Goal: Task Accomplishment & Management: Use online tool/utility

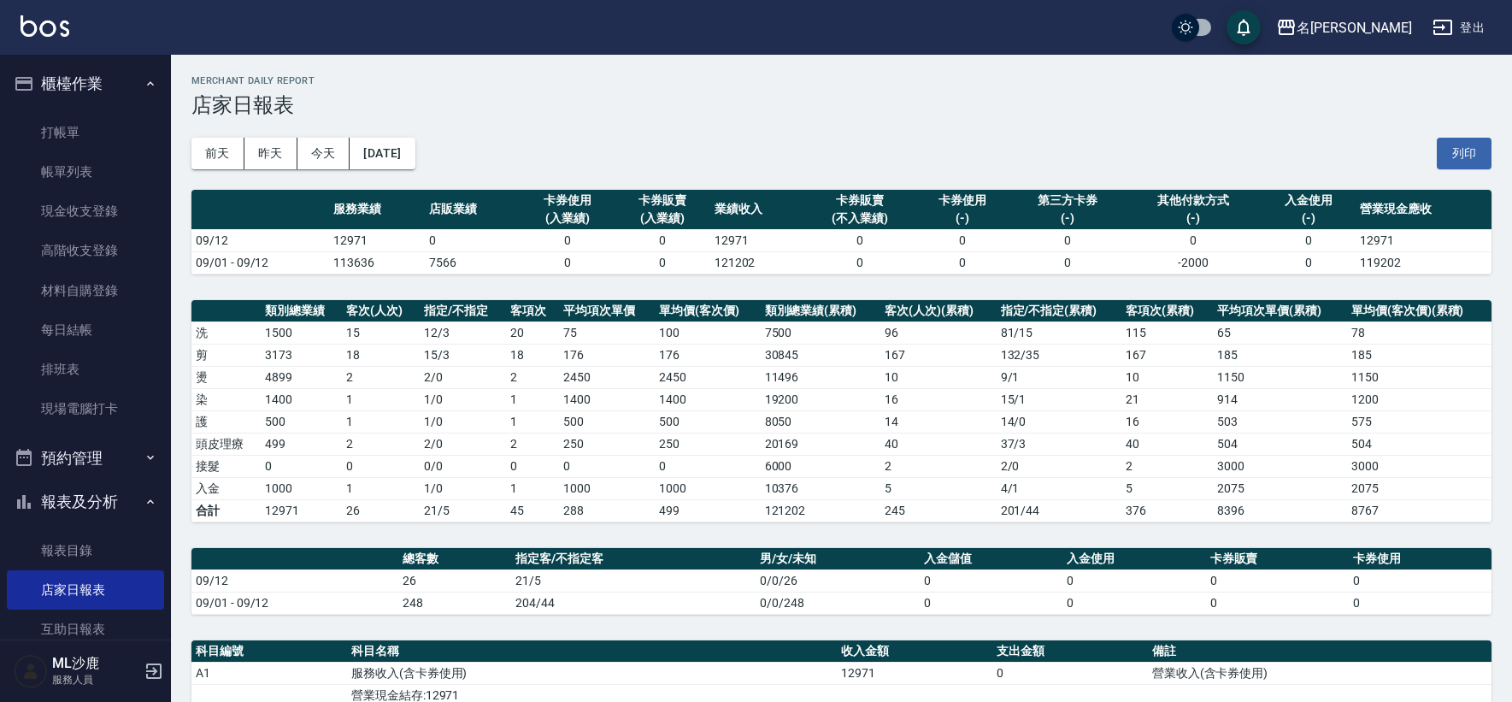
scroll to position [190, 0]
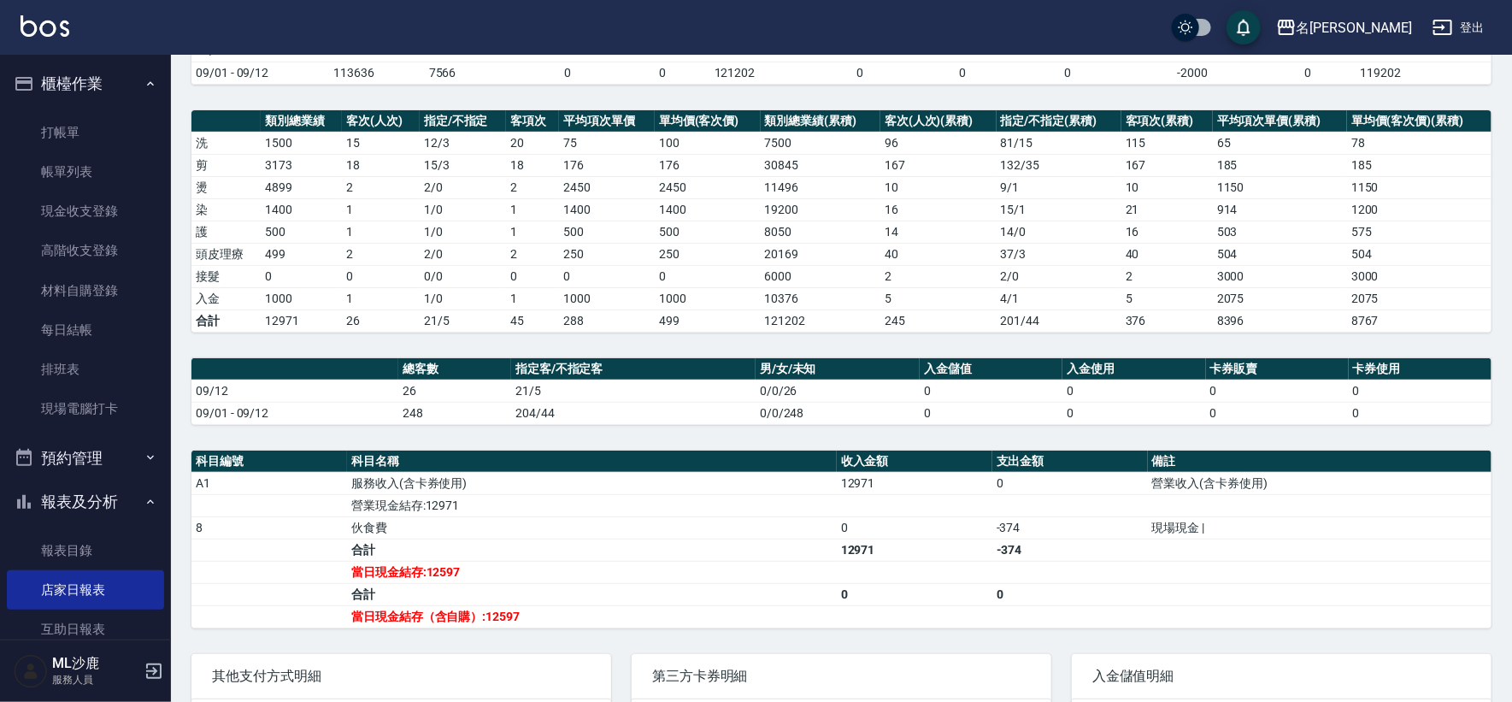
click at [824, 272] on td "6000" at bounding box center [821, 276] width 120 height 22
click at [79, 131] on link "打帳單" at bounding box center [85, 132] width 157 height 39
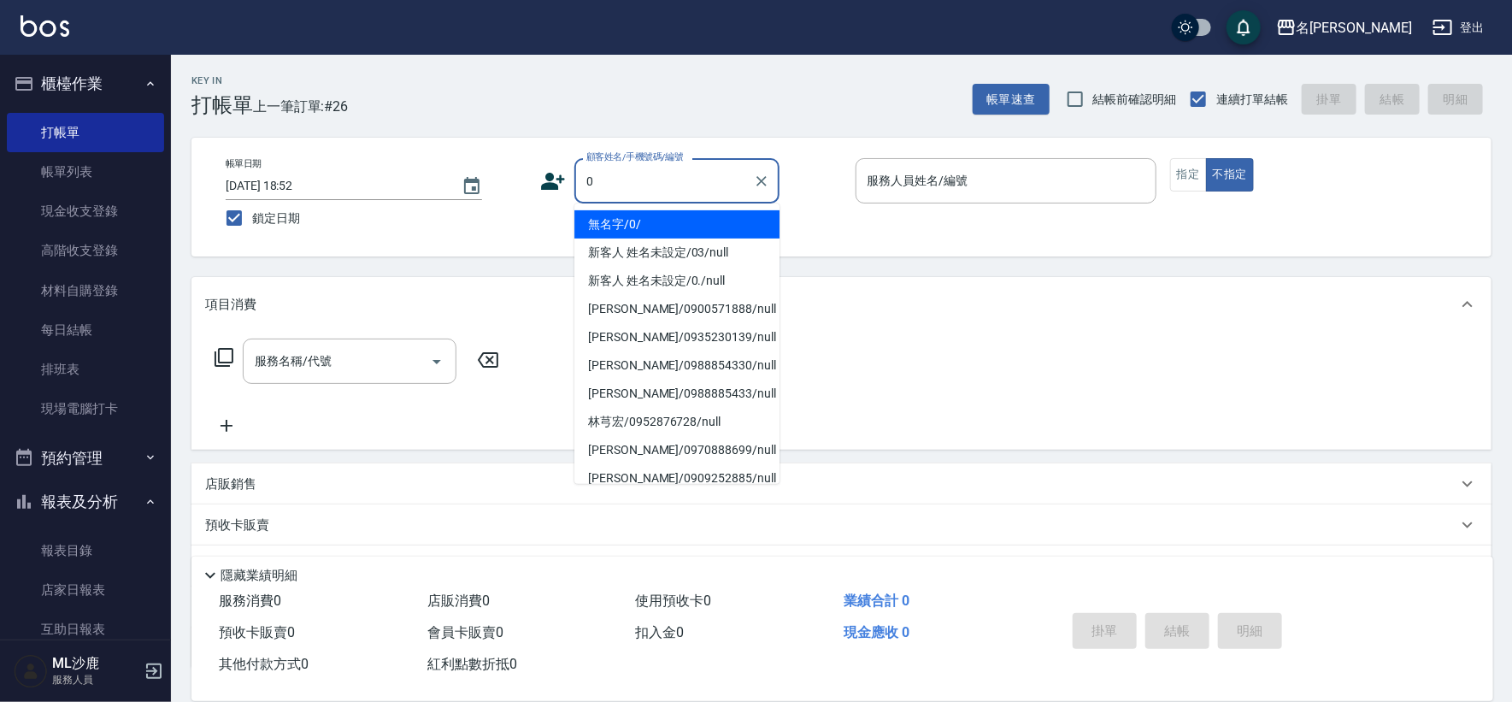
type input "無名字/0/"
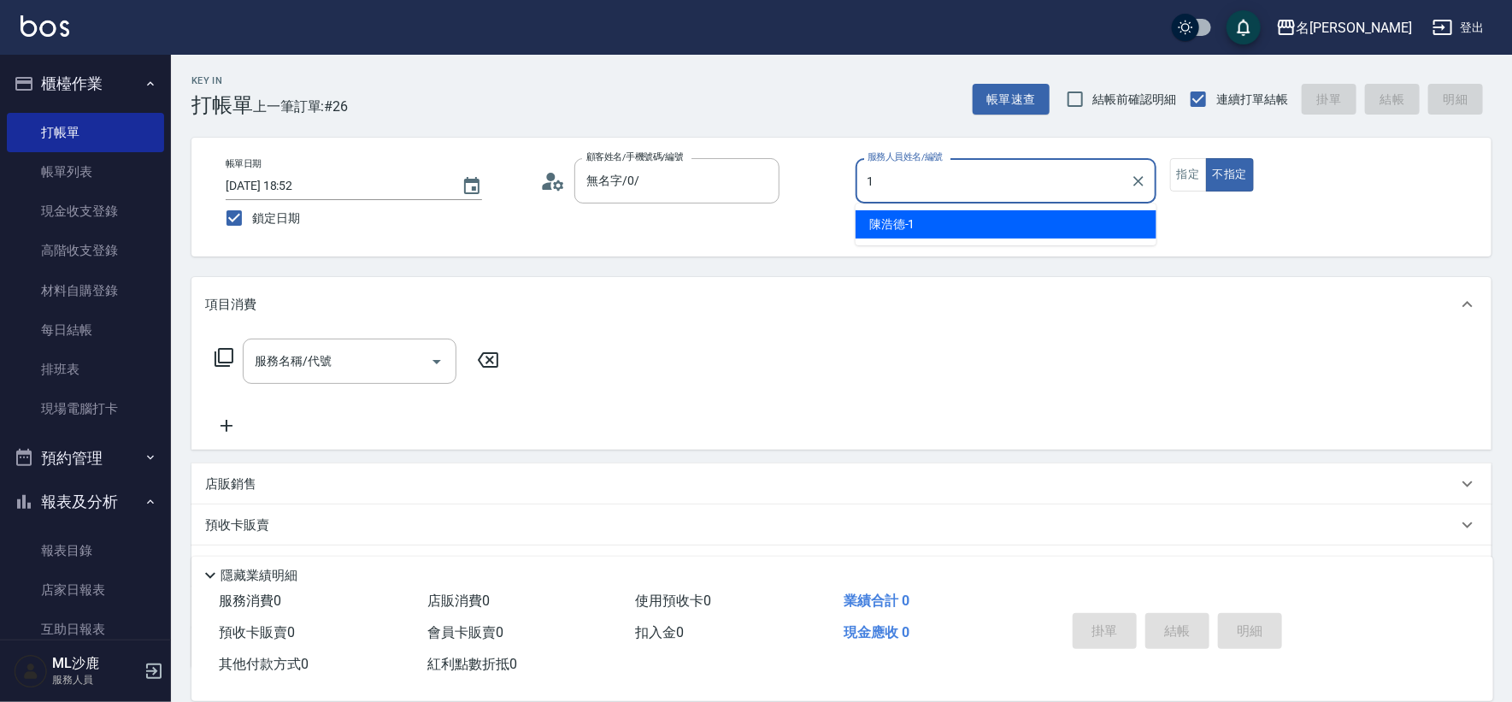
type input "[PERSON_NAME]1"
type button "false"
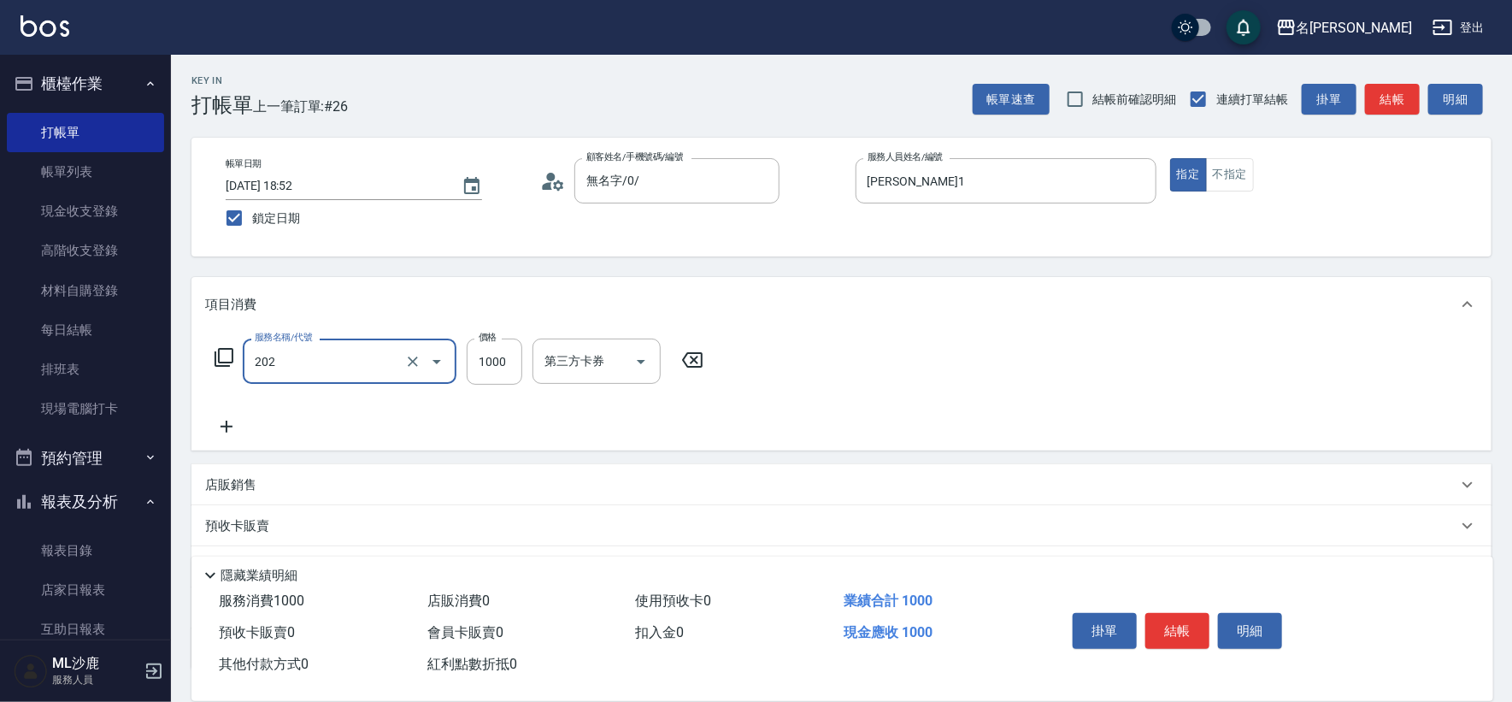
type input "燙髮(202)"
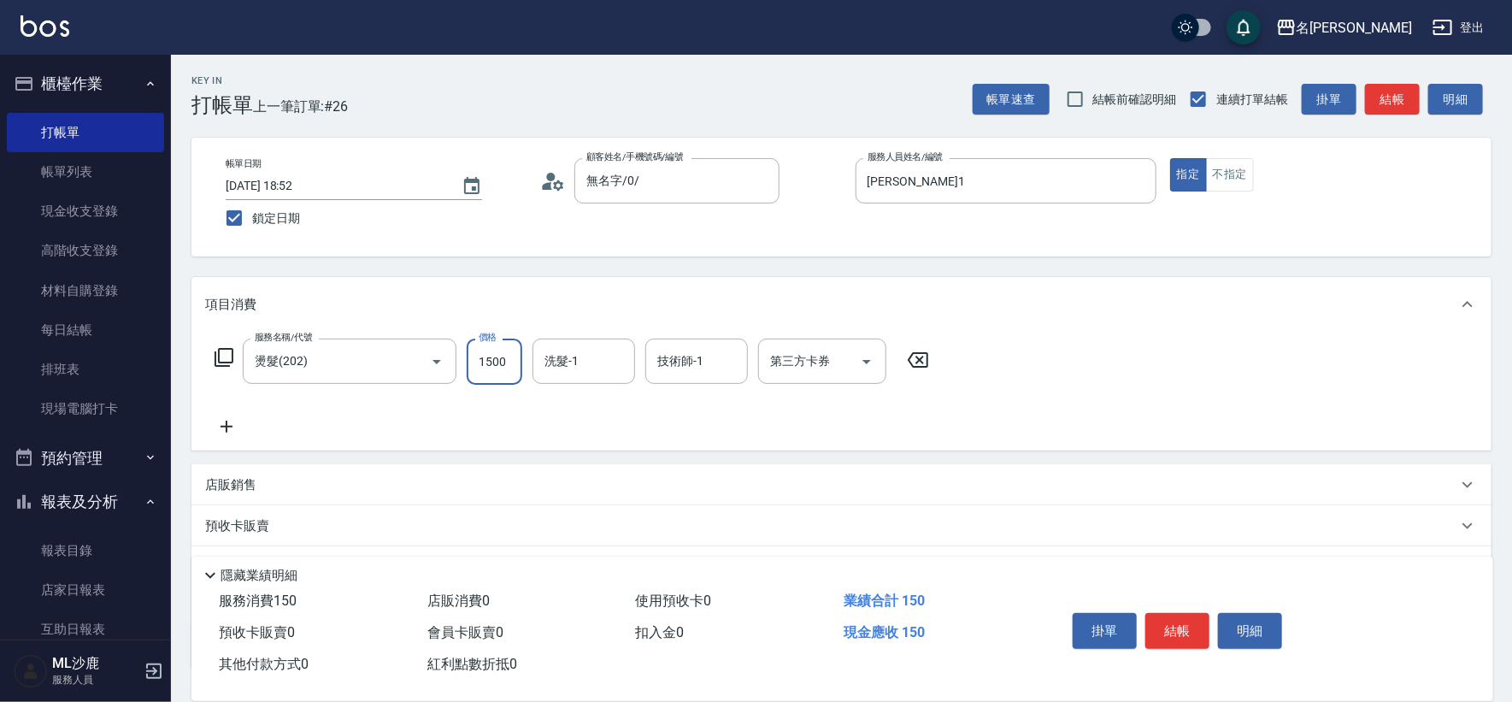
type input "1500"
type input "[PERSON_NAME]-34"
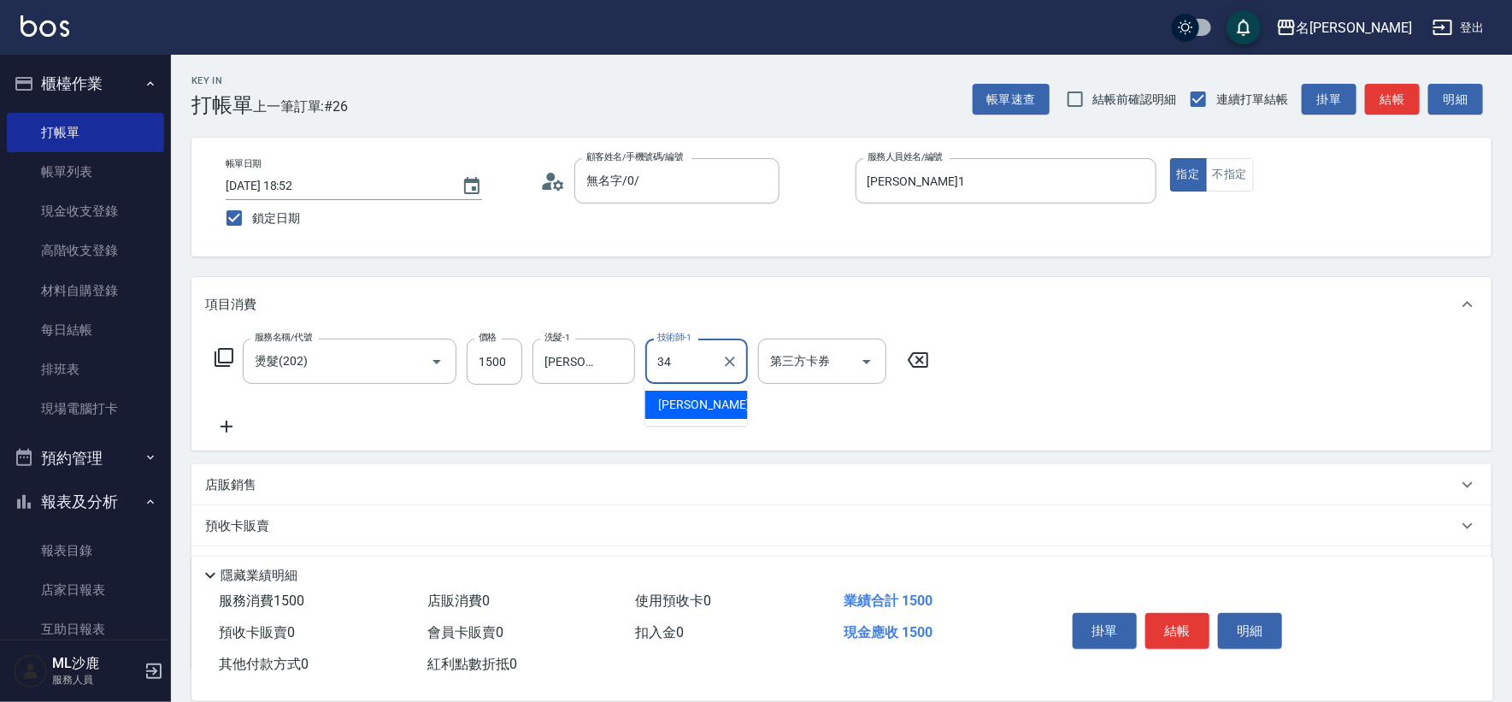
type input "[PERSON_NAME]-34"
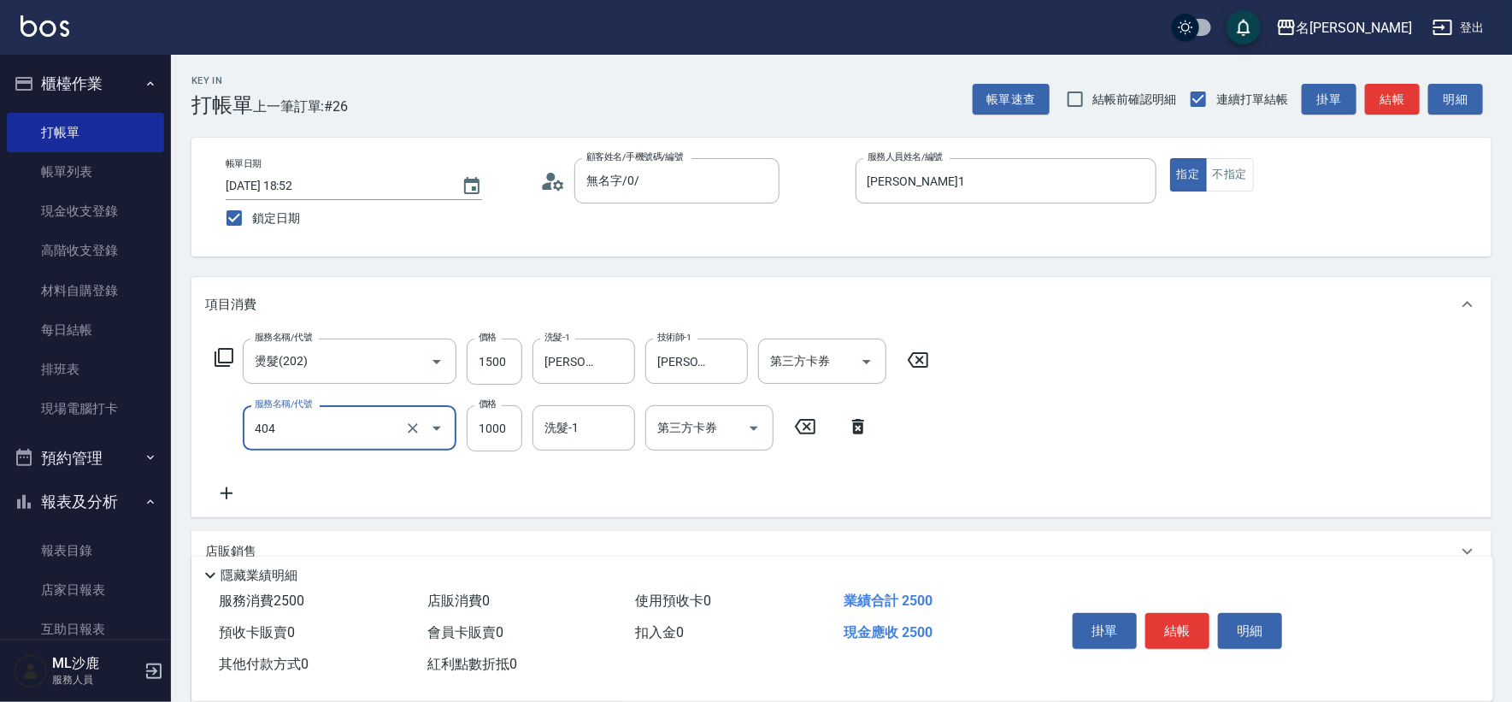
type input "1000護(404)"
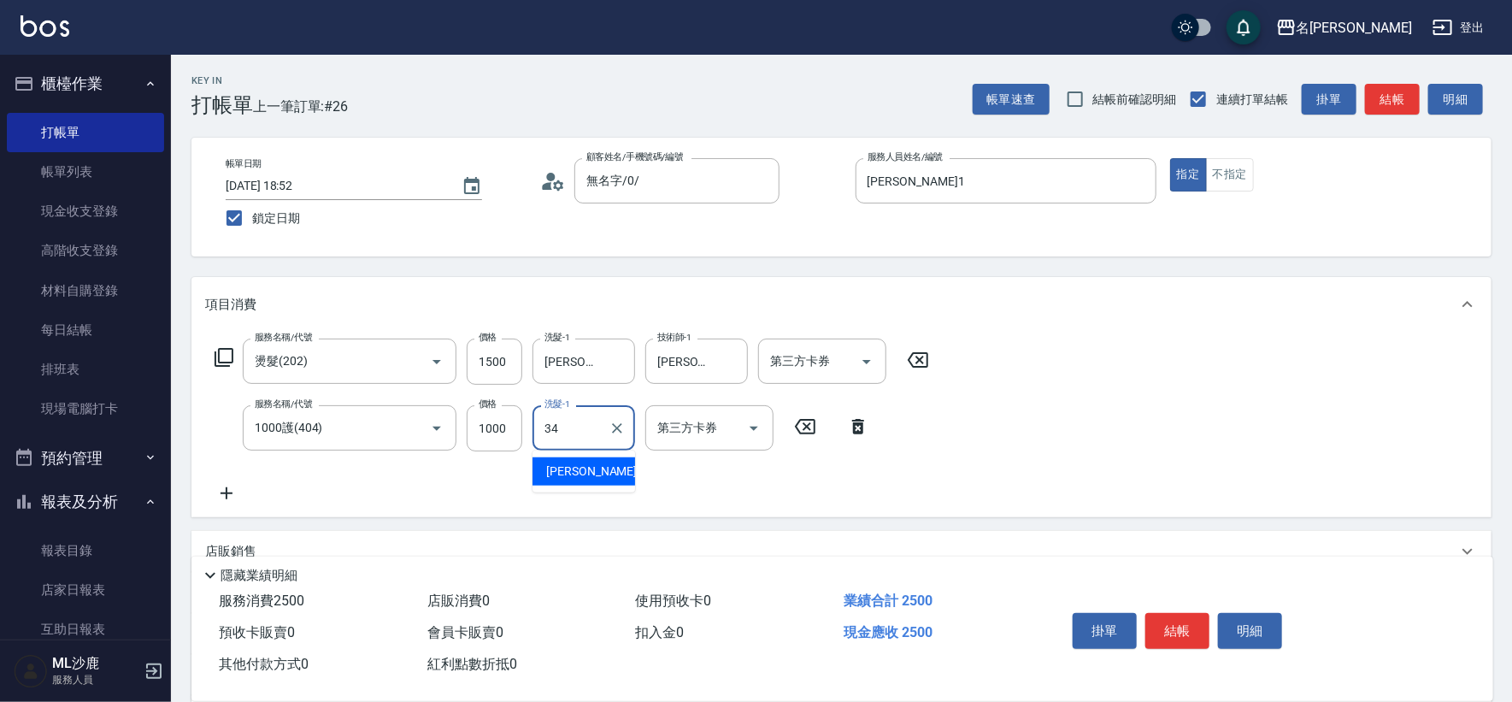
type input "[PERSON_NAME]-34"
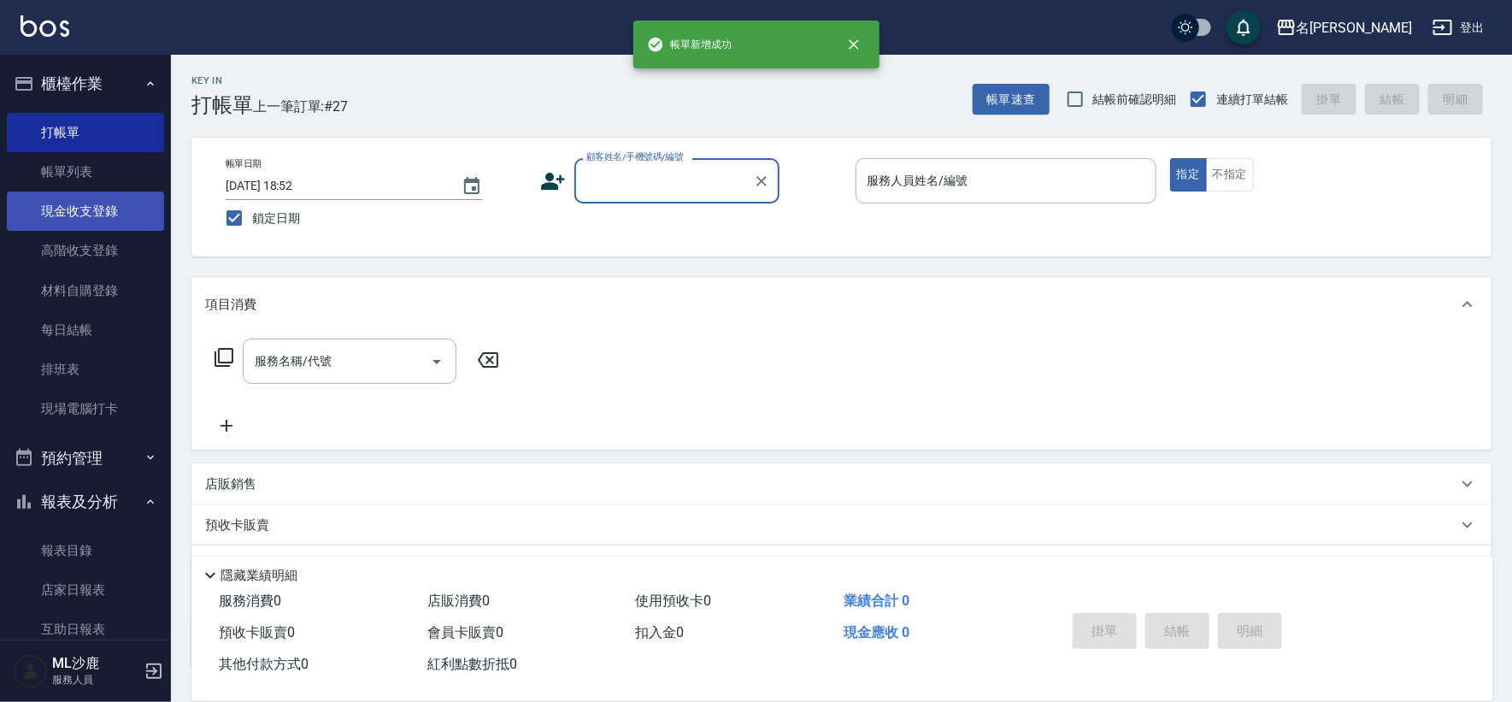
click at [58, 201] on link "現金收支登錄" at bounding box center [85, 210] width 157 height 39
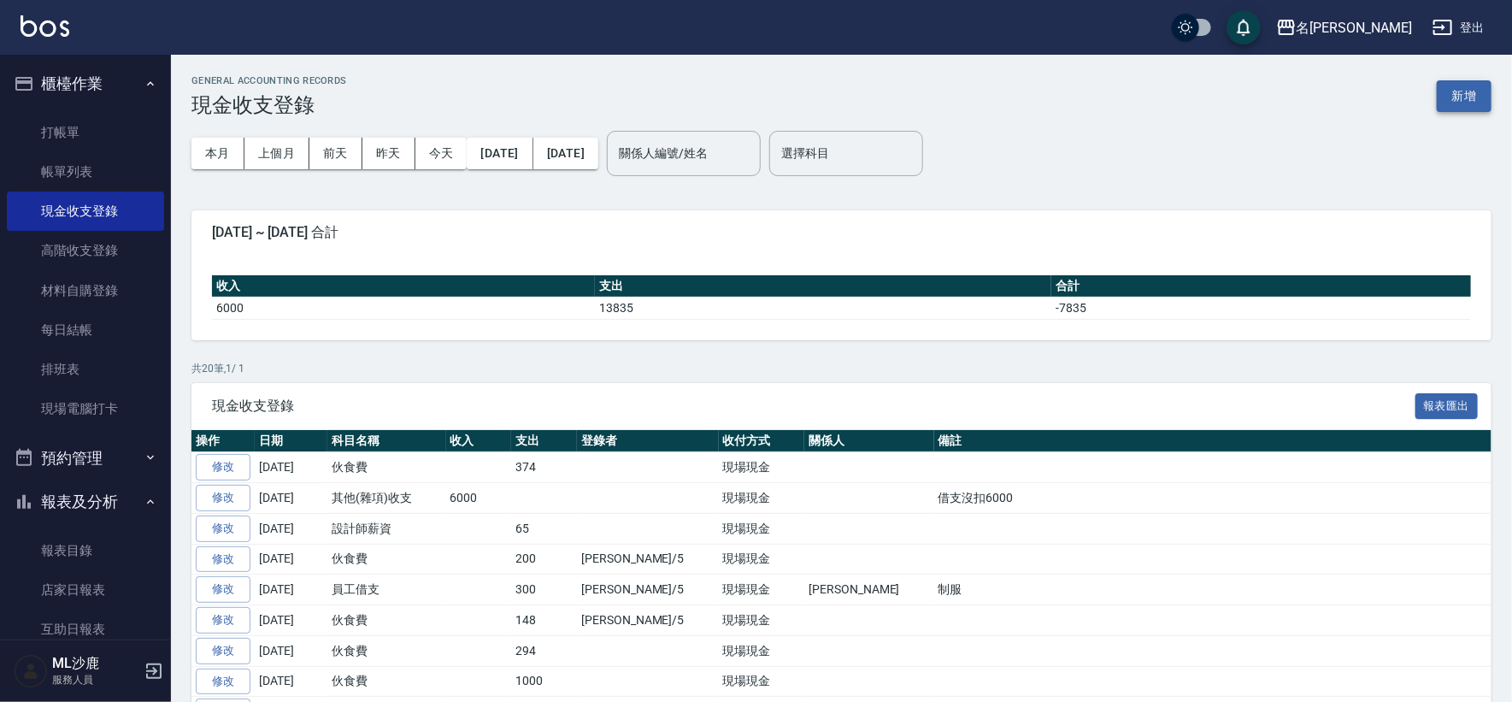
click at [1468, 98] on button "新增" at bounding box center [1464, 96] width 55 height 32
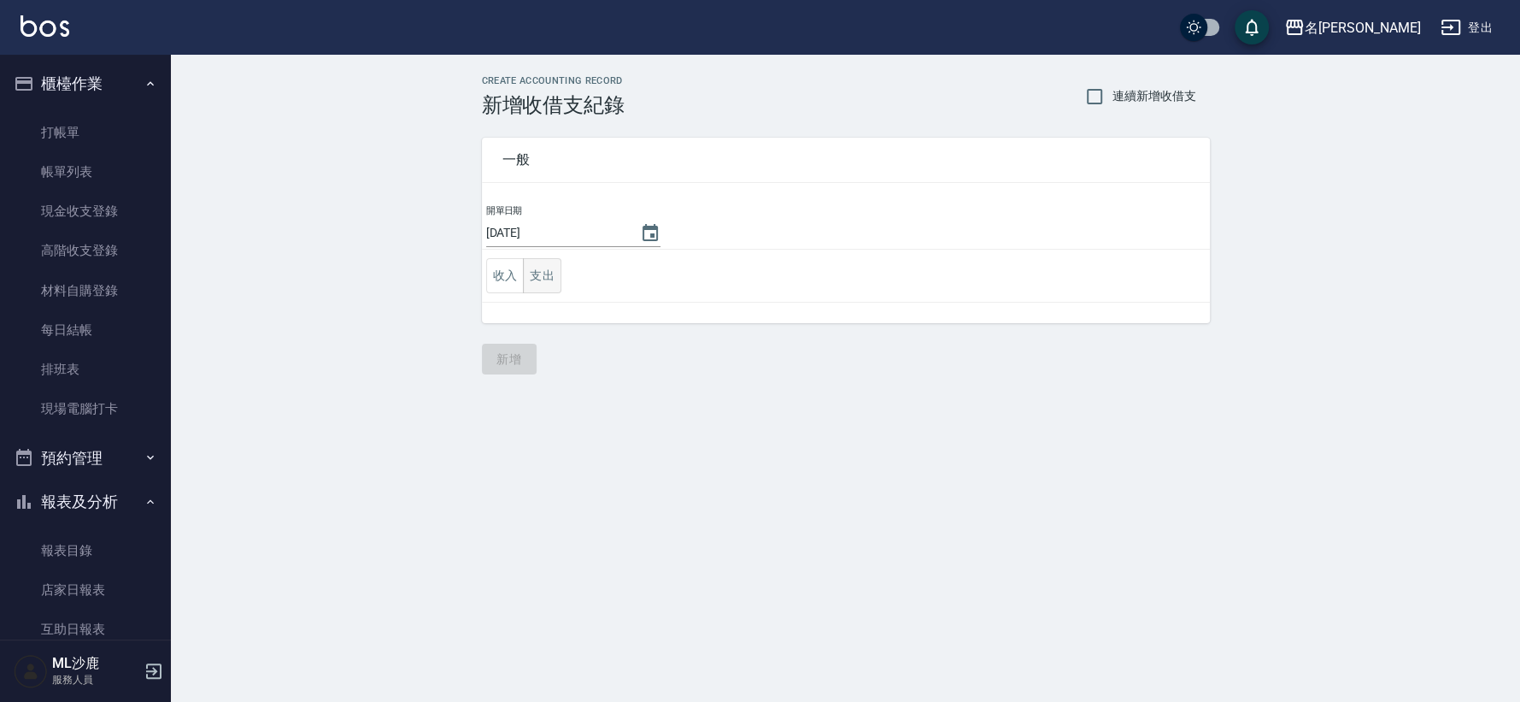
click at [534, 291] on td "收入 支出" at bounding box center [846, 276] width 728 height 53
click at [539, 288] on button "支出" at bounding box center [542, 275] width 38 height 35
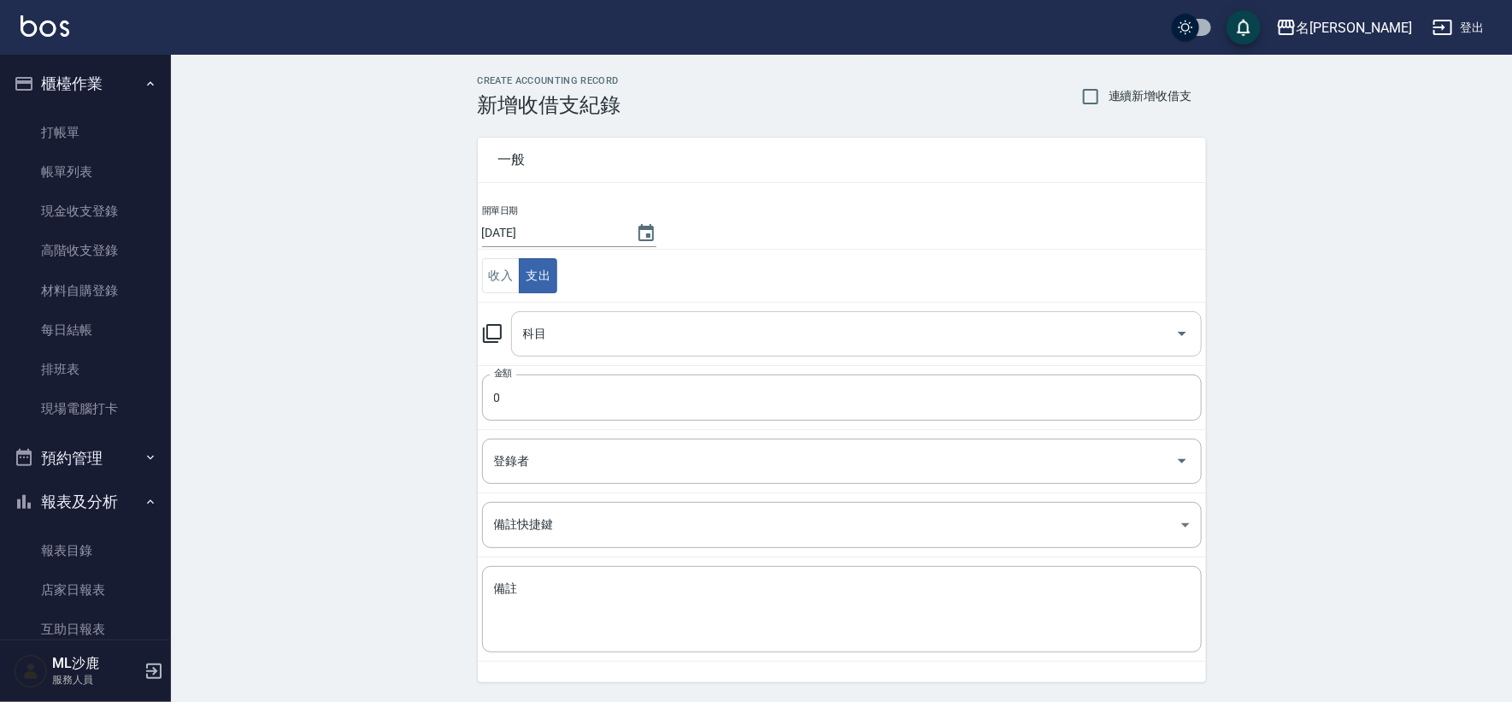
click at [534, 356] on td "科目 科目" at bounding box center [842, 333] width 728 height 63
click at [556, 339] on input "科目" at bounding box center [844, 334] width 650 height 30
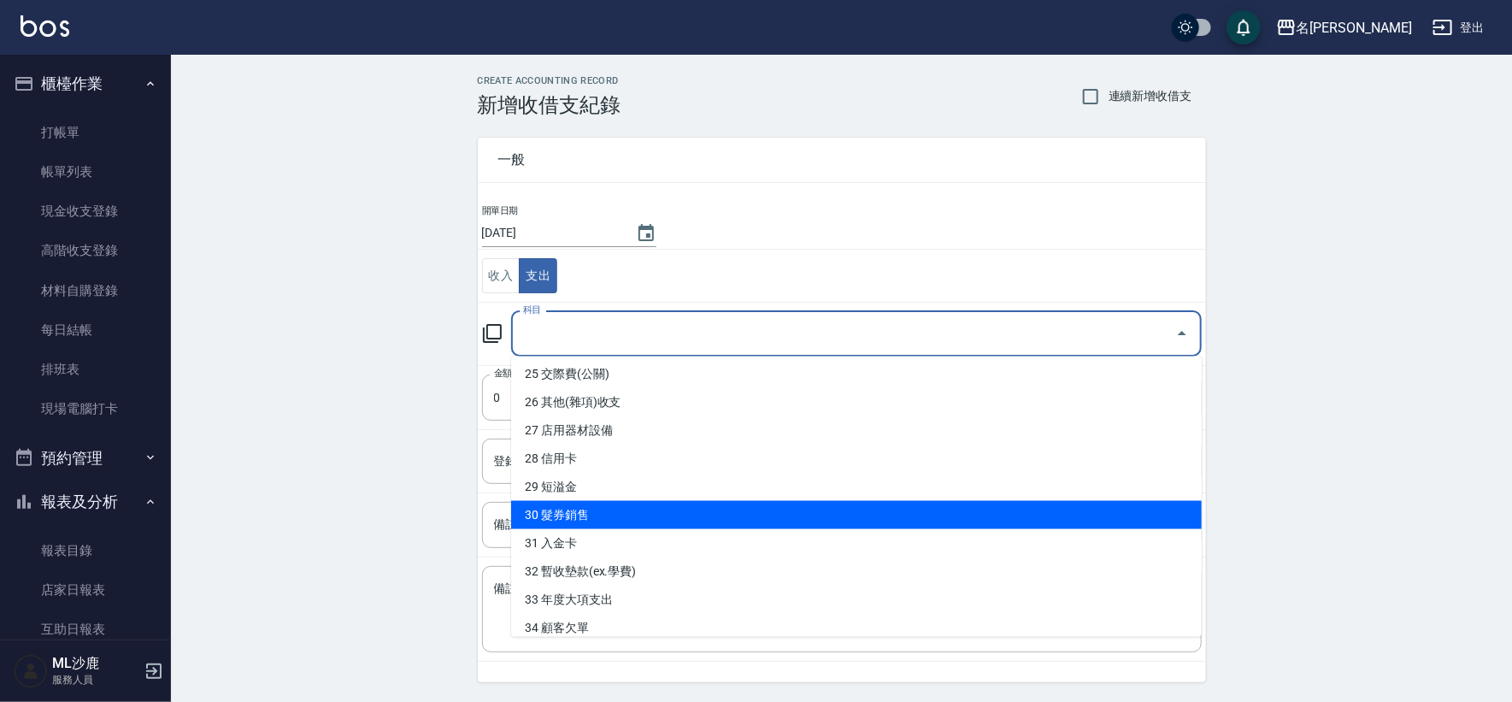
scroll to position [614, 0]
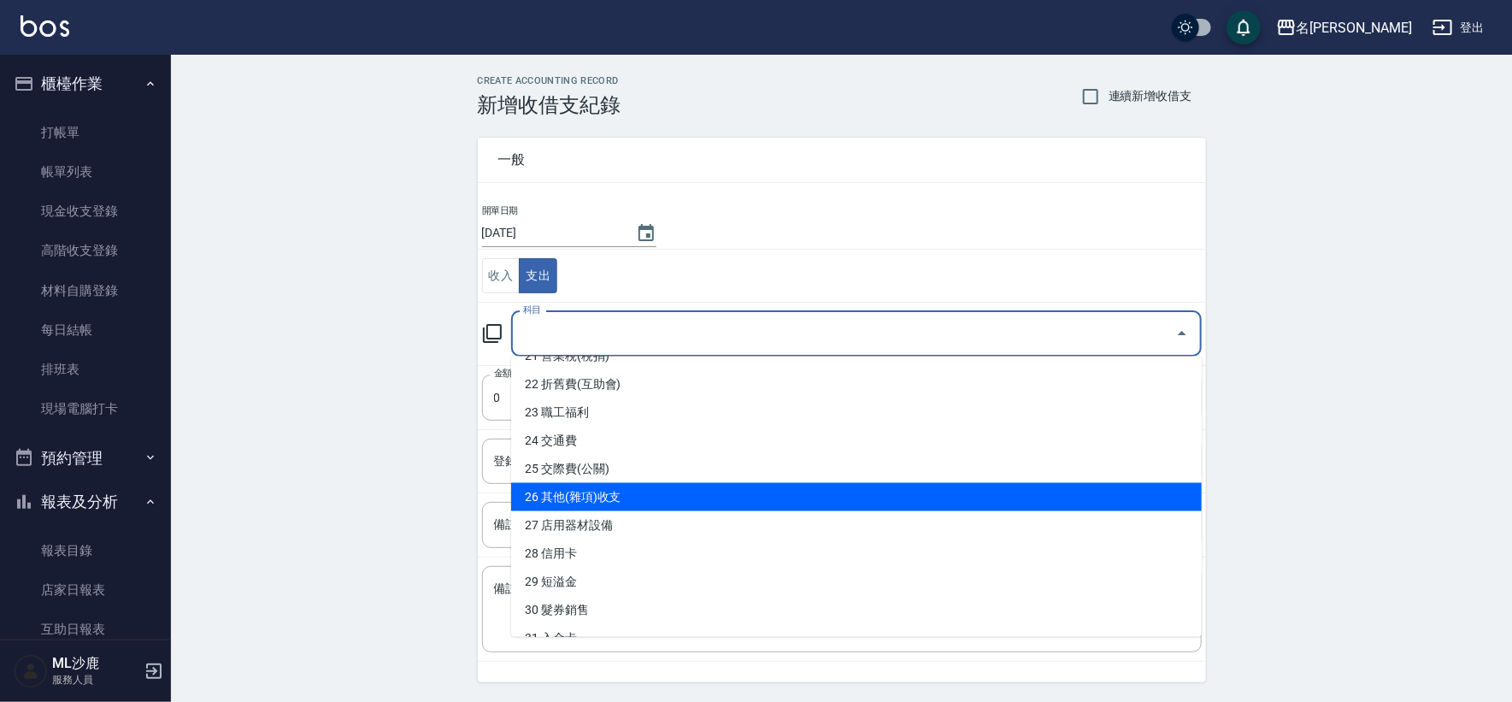
click at [641, 487] on li "26 其他(雜項)收支" at bounding box center [856, 497] width 691 height 28
type input "26 其他(雜項)收支"
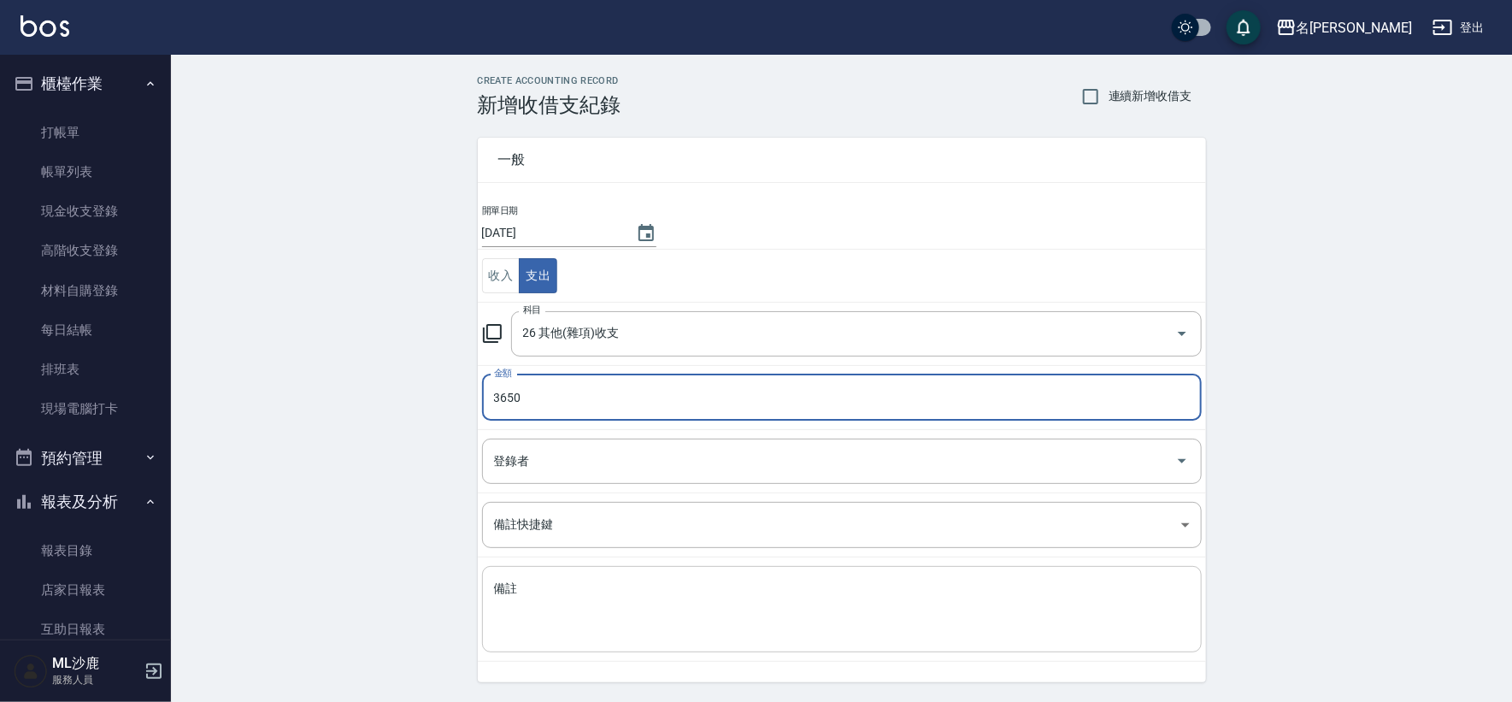
type input "3650"
click at [597, 619] on textarea "備註" at bounding box center [842, 609] width 696 height 58
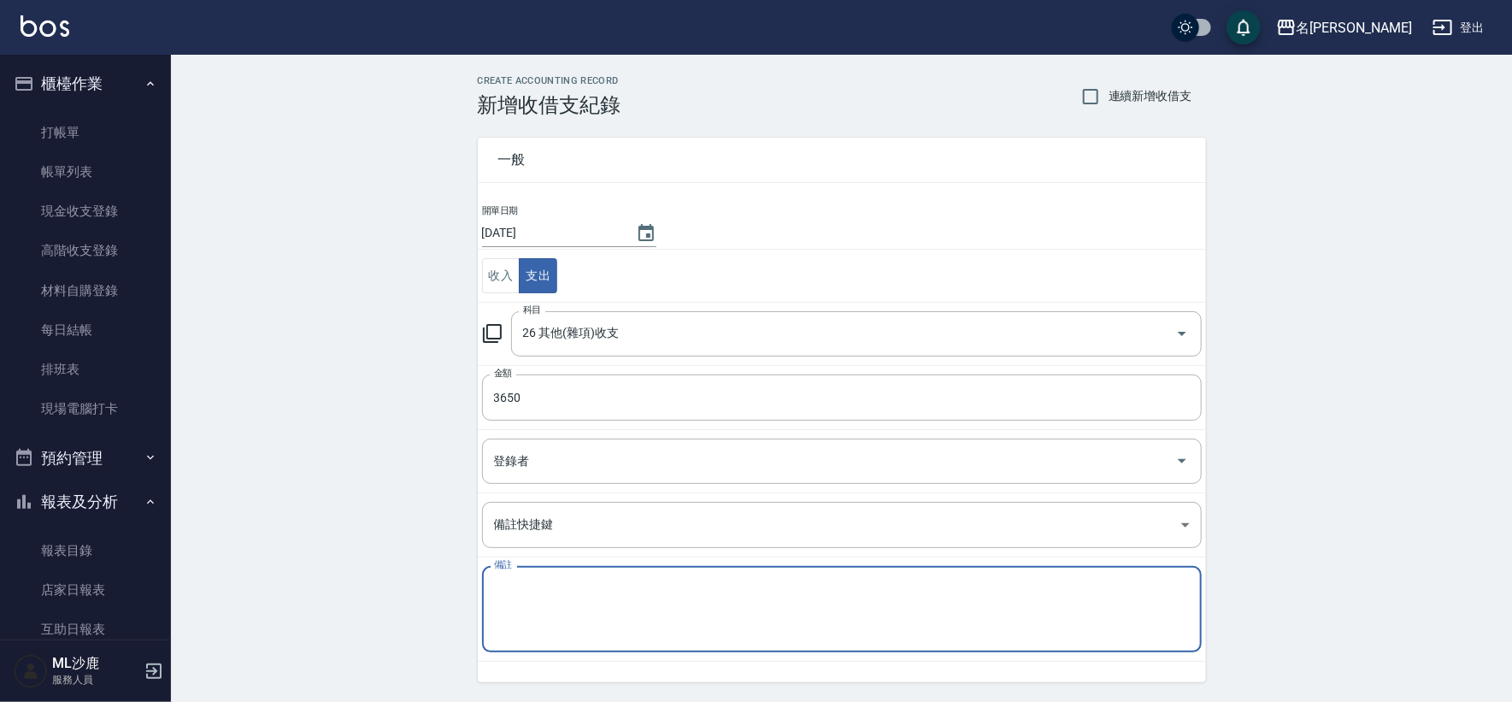
type textarea "s"
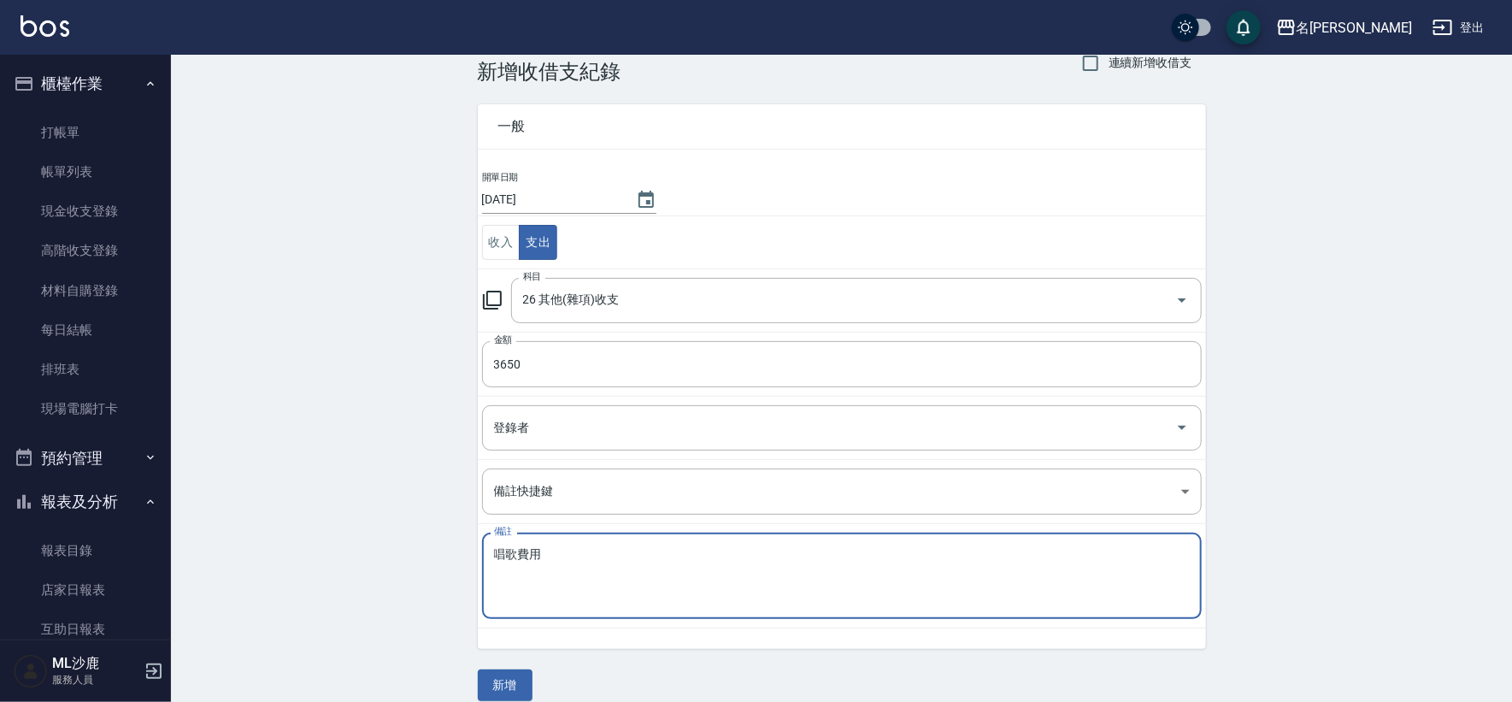
scroll to position [51, 0]
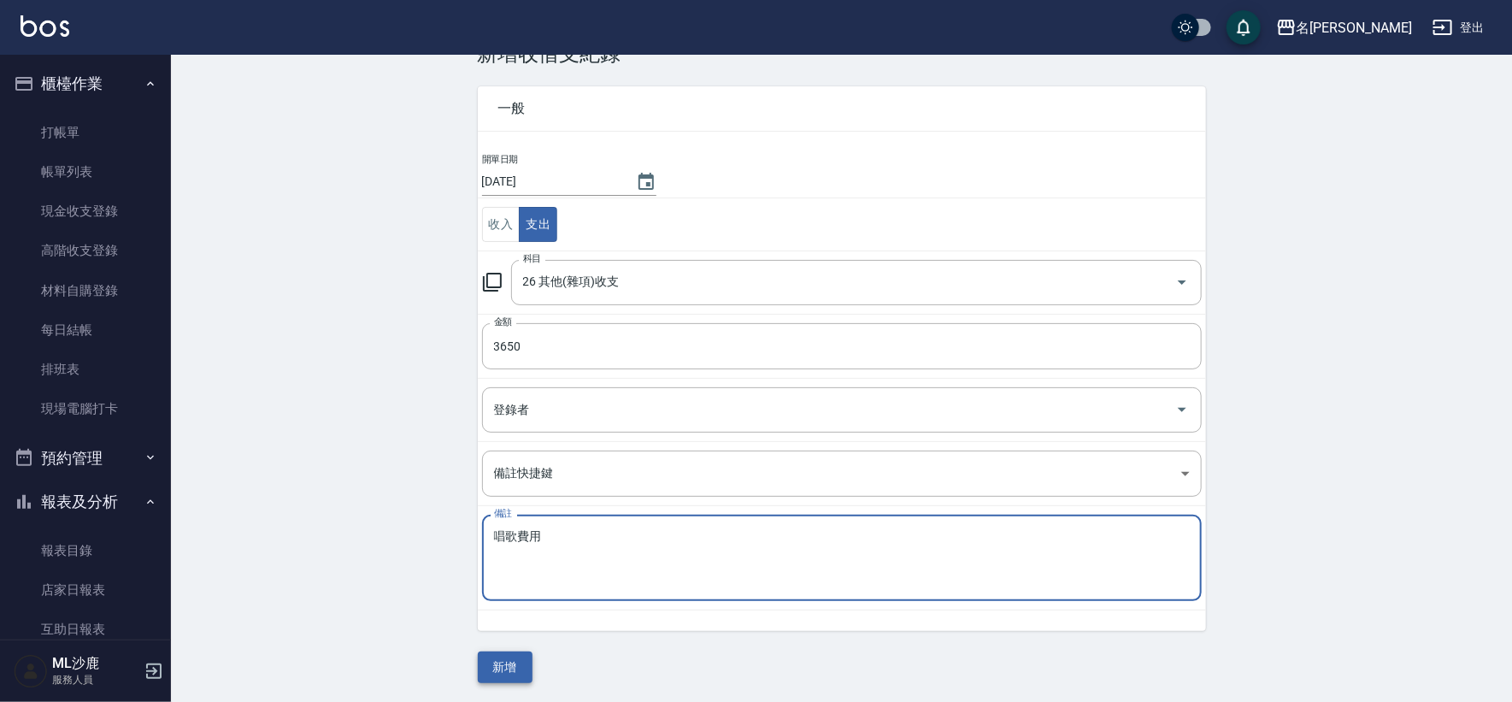
type textarea "唱歌費用"
click at [506, 660] on button "新增" at bounding box center [505, 667] width 55 height 32
click at [506, 660] on div "一般 開單日期 [DATE] 收入 支出 科目 26 其他(雜項)收支 科目 金額 3650 金額 登錄者 登錄者 備註快捷鍵 ​ 備註快捷鍵 備註 唱歌費用…" at bounding box center [842, 374] width 728 height 617
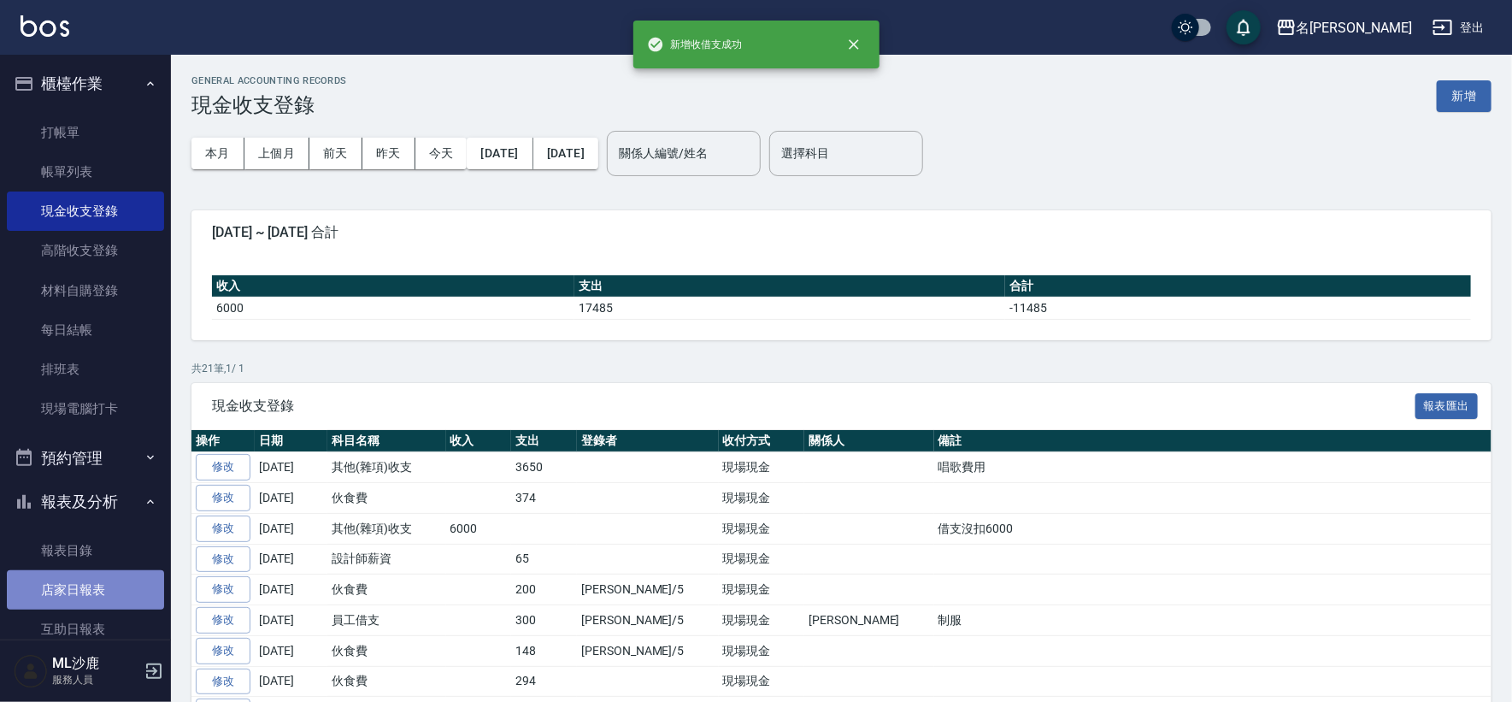
click at [95, 597] on link "店家日報表" at bounding box center [85, 589] width 157 height 39
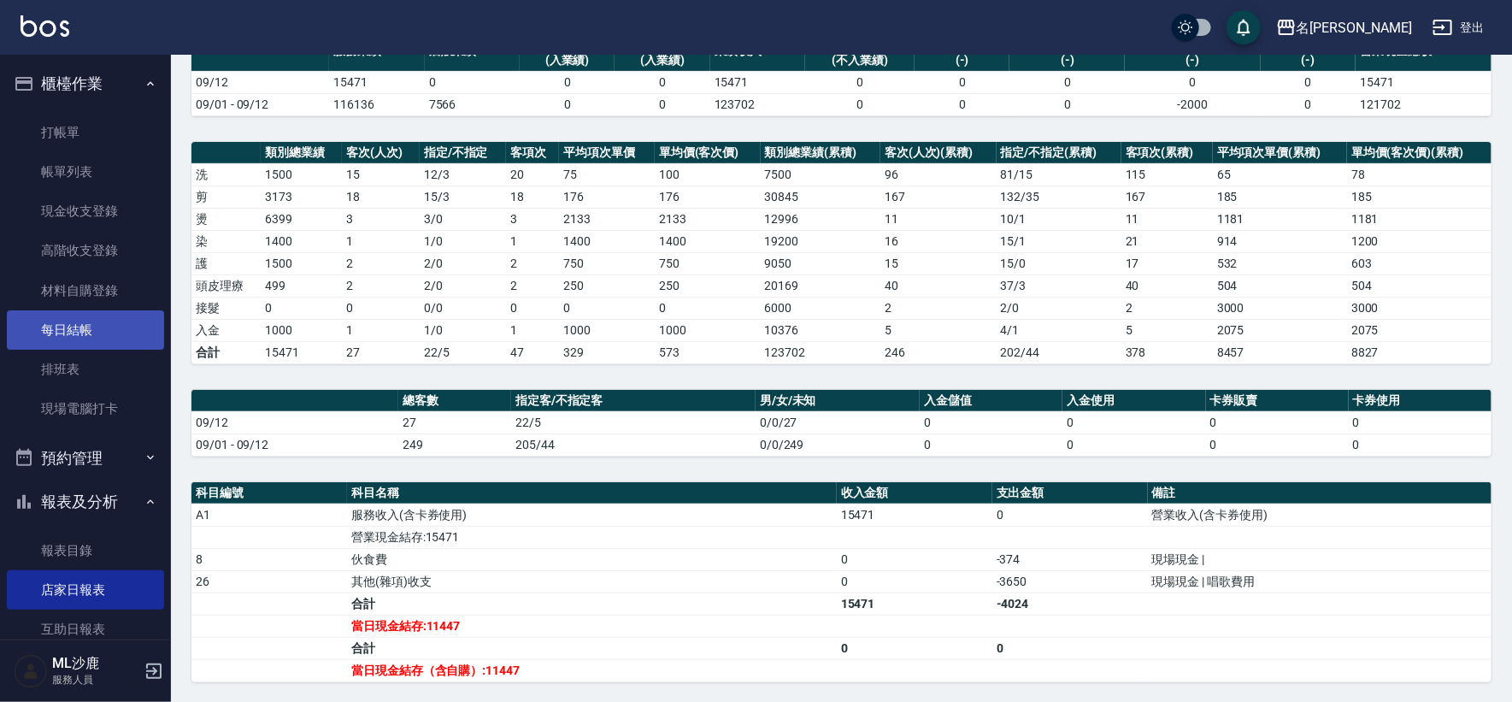
scroll to position [379, 0]
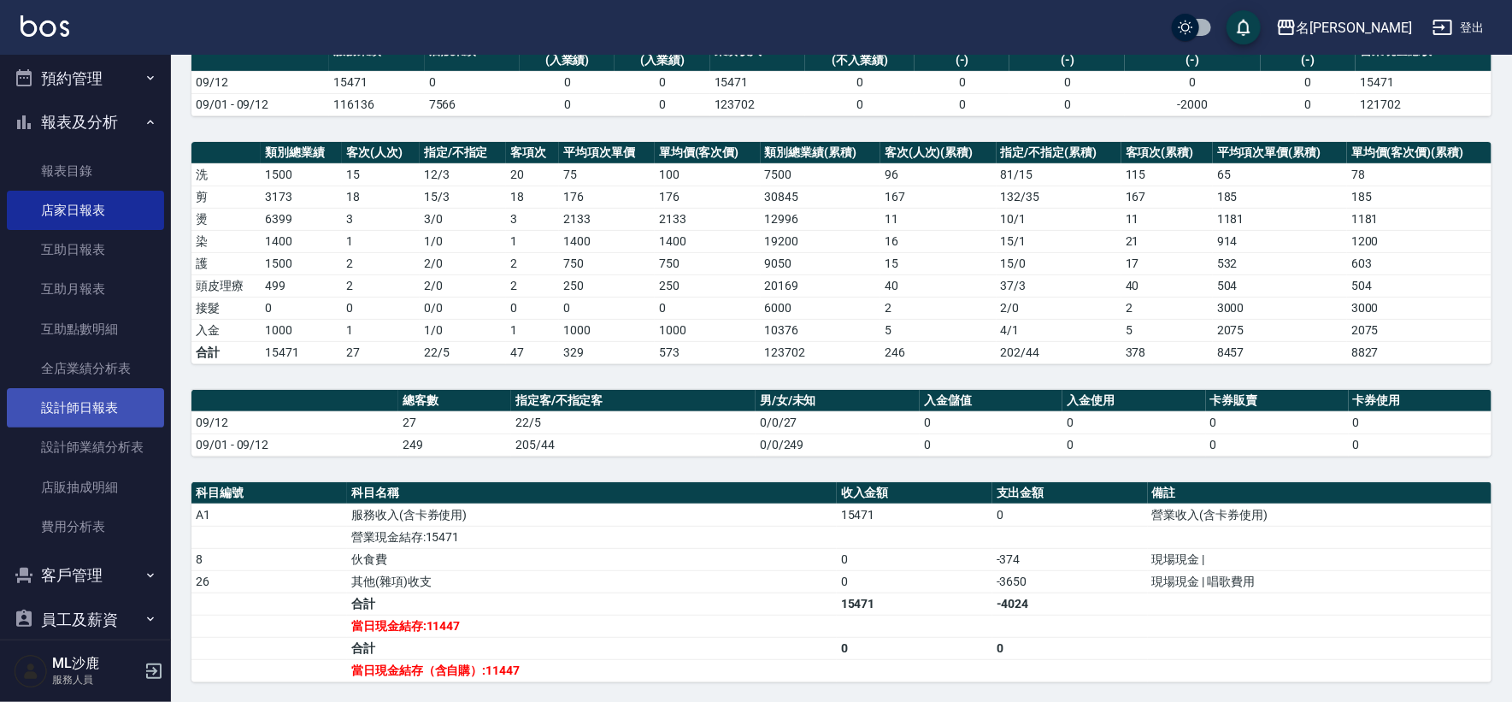
click at [51, 414] on link "設計師日報表" at bounding box center [85, 407] width 157 height 39
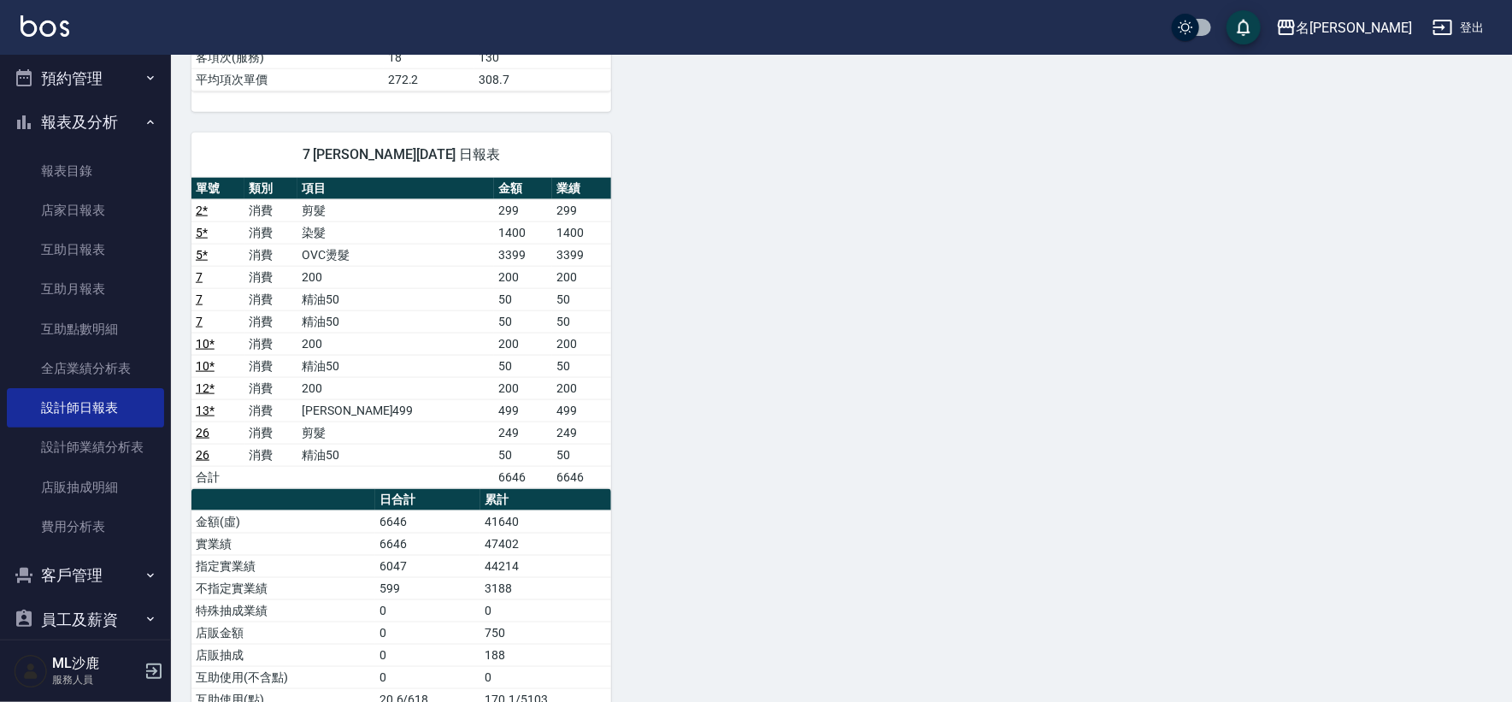
scroll to position [999, 0]
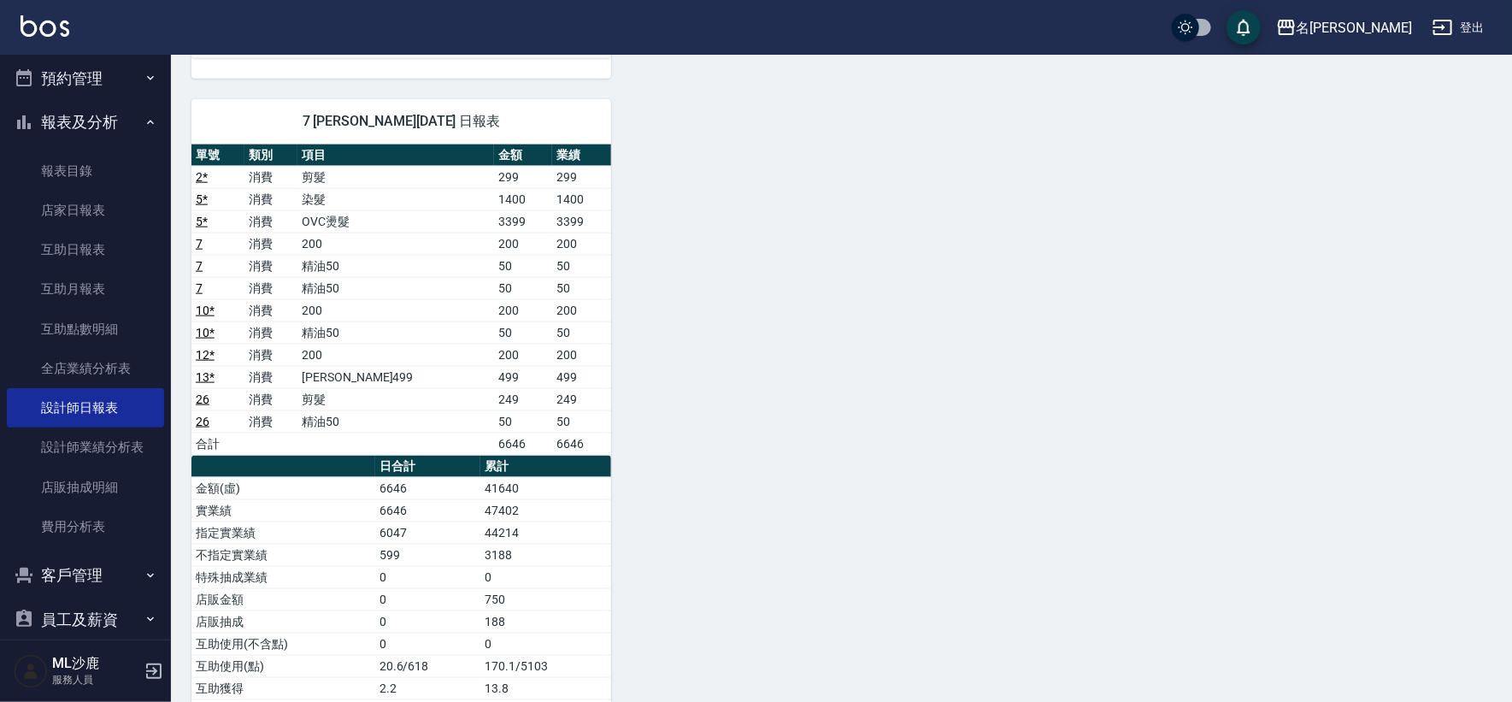
drag, startPoint x: 1514, startPoint y: 403, endPoint x: 1518, endPoint y: 415, distance: 12.4
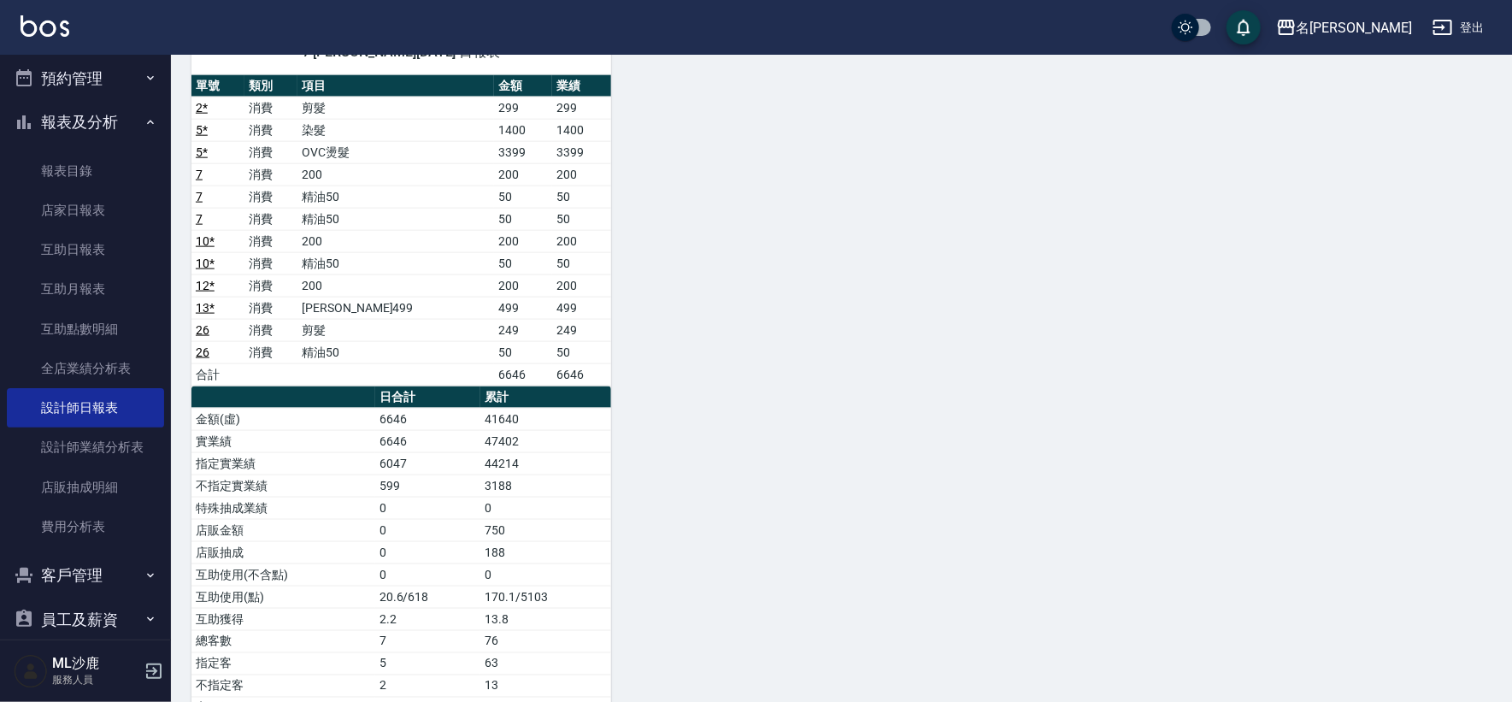
scroll to position [1042, 0]
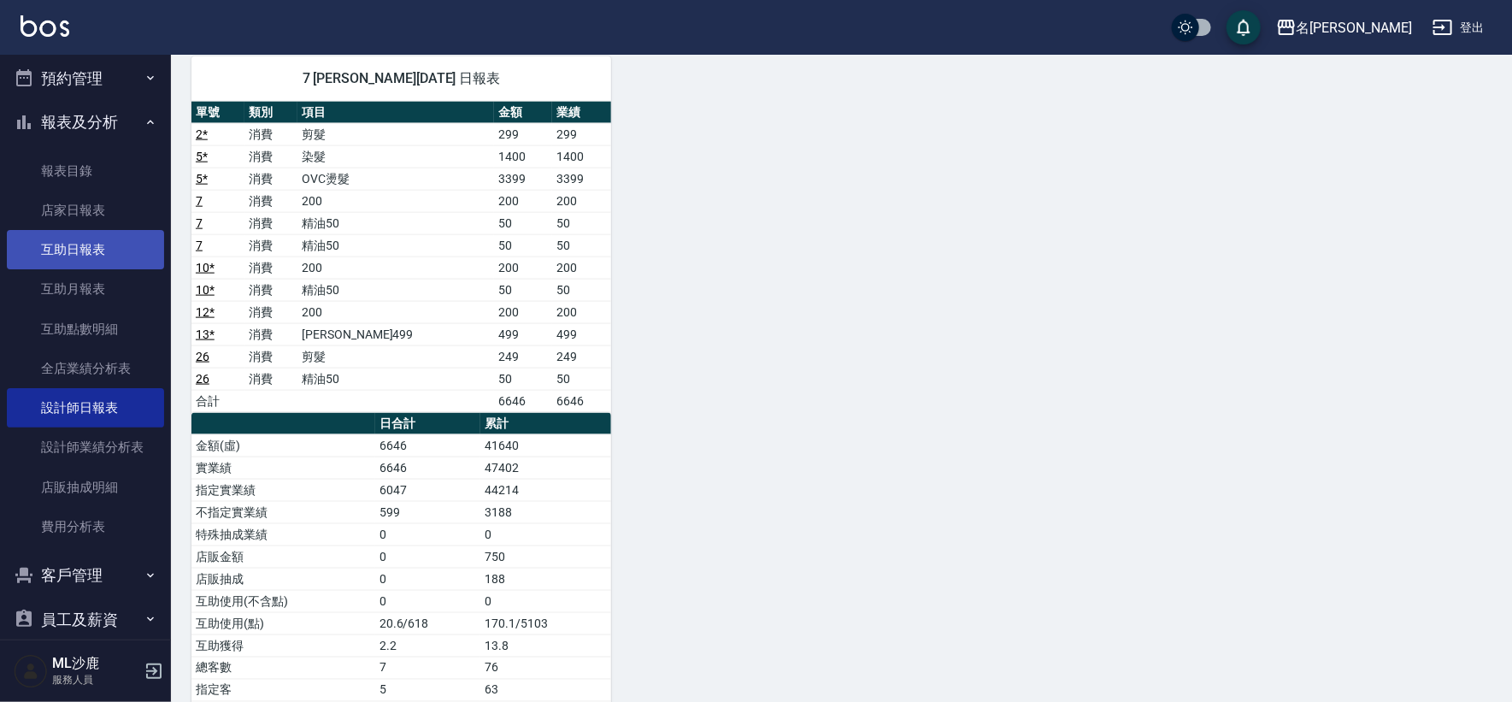
click at [115, 252] on link "互助日報表" at bounding box center [85, 249] width 157 height 39
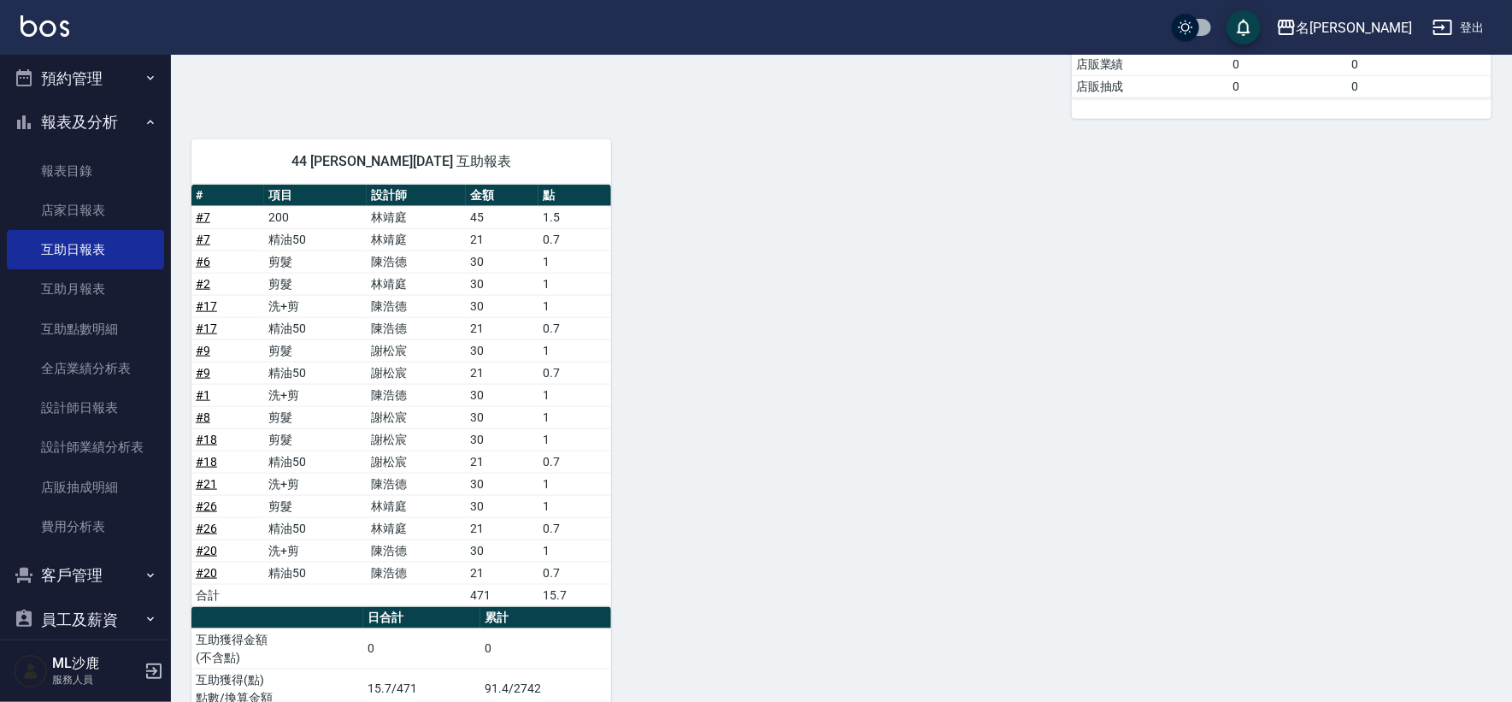
scroll to position [1035, 0]
